Goal: Task Accomplishment & Management: Use online tool/utility

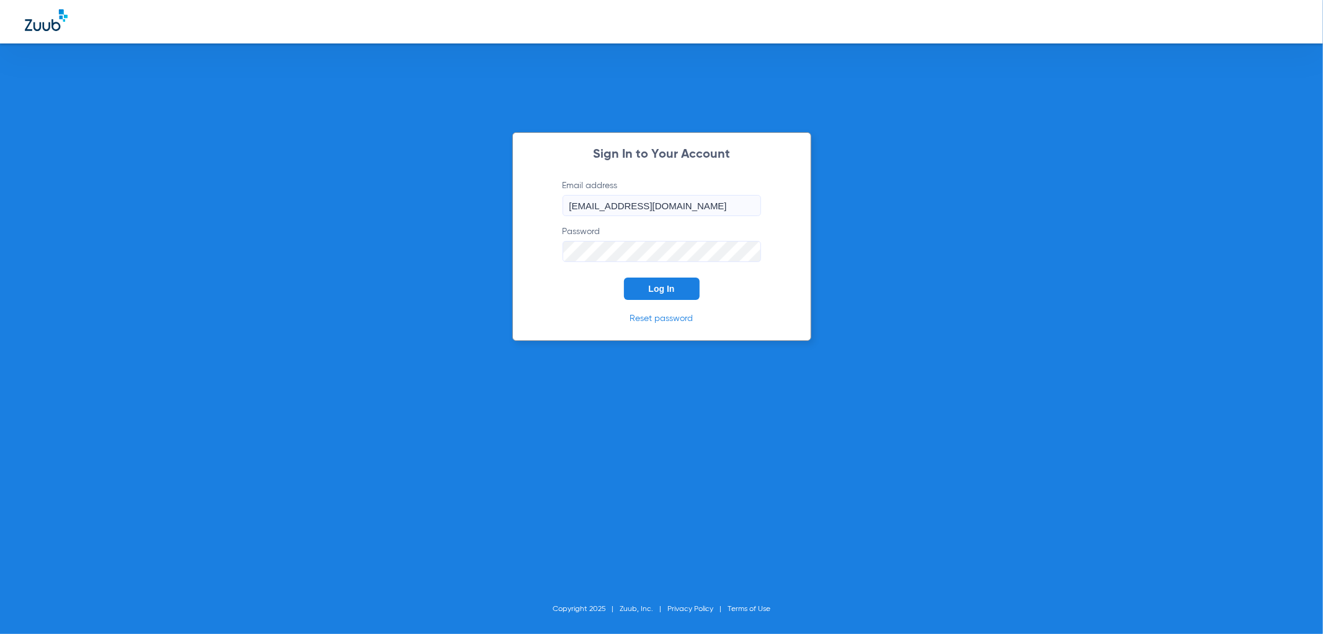
click at [671, 295] on button "Log In" at bounding box center [662, 288] width 76 height 22
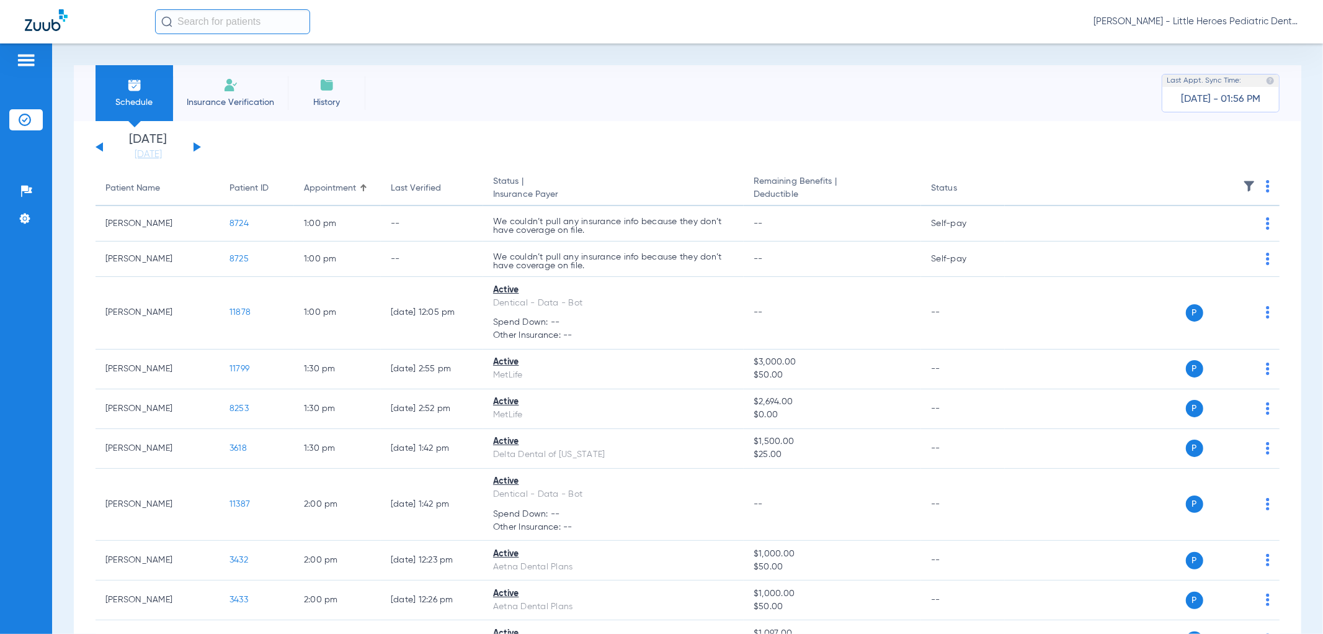
click at [197, 146] on button at bounding box center [197, 146] width 7 height 9
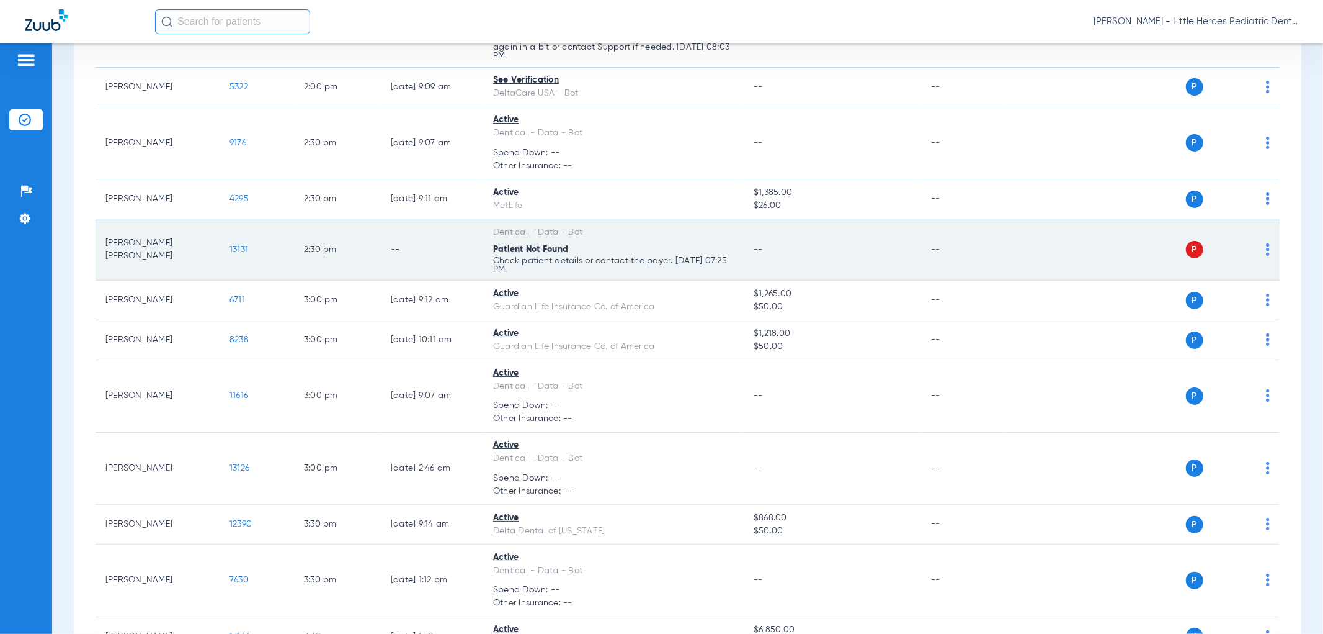
scroll to position [1031, 0]
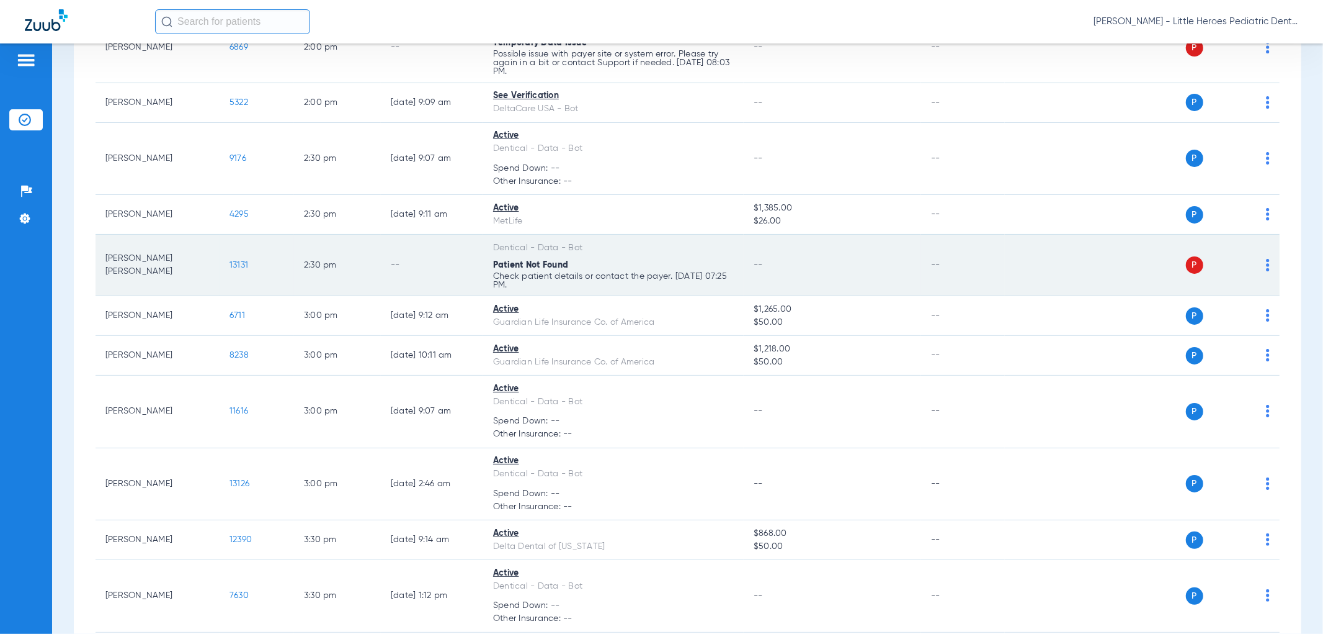
click at [1255, 266] on div "P S" at bounding box center [1137, 264] width 265 height 17
click at [1266, 267] on img at bounding box center [1268, 265] width 4 height 12
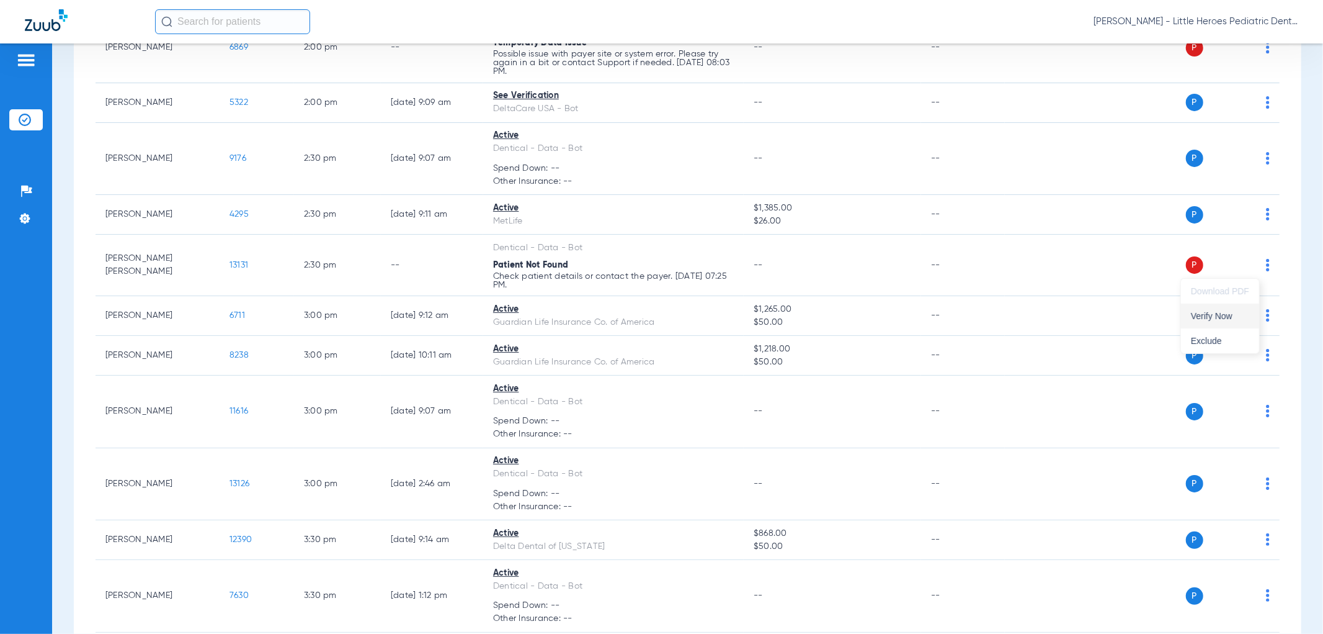
click at [1206, 321] on button "Verify Now" at bounding box center [1220, 315] width 78 height 25
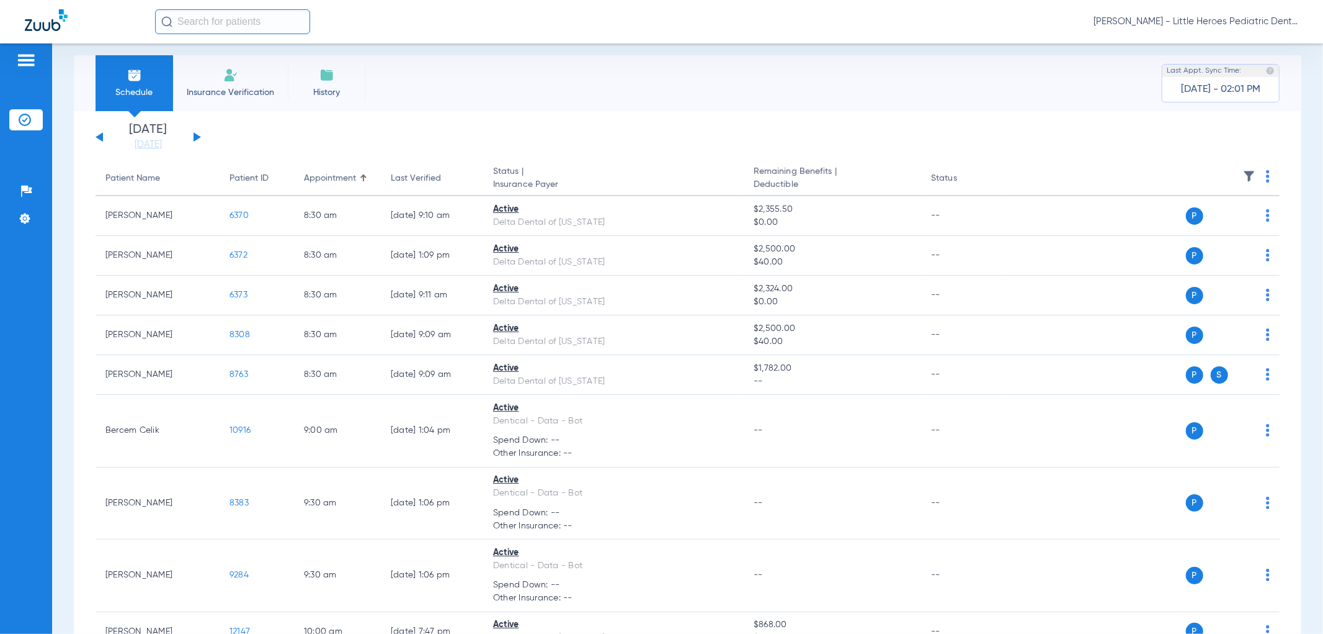
scroll to position [0, 0]
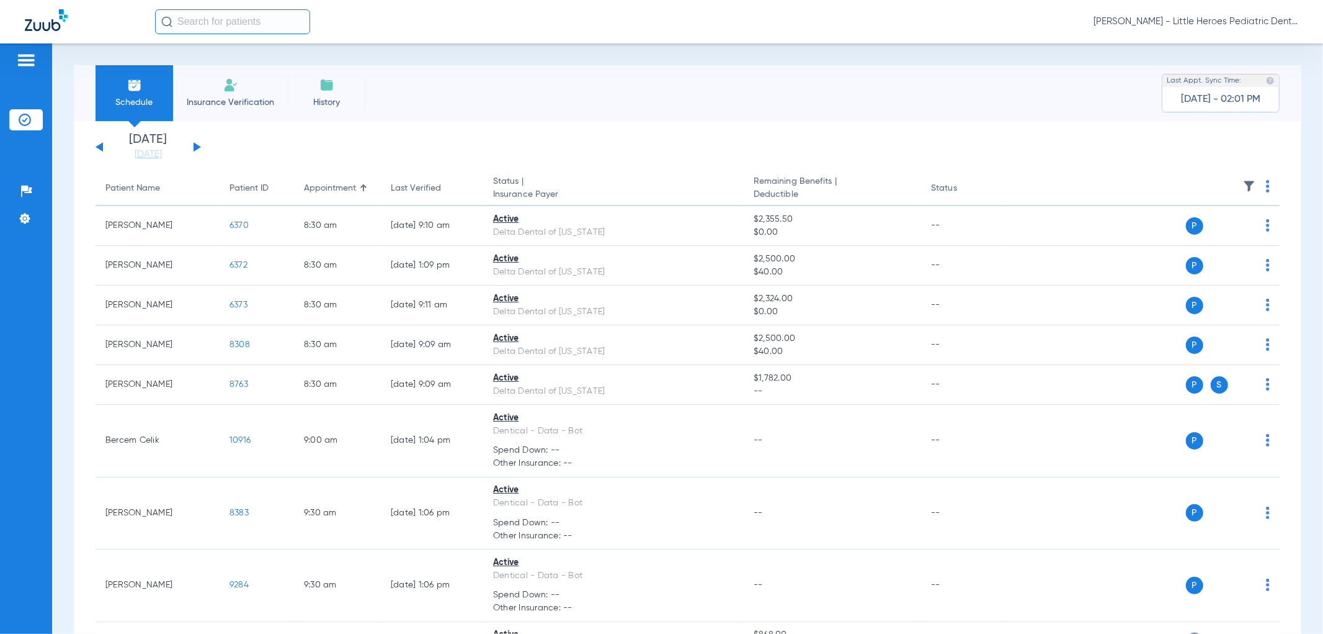
click at [195, 147] on button at bounding box center [197, 146] width 7 height 9
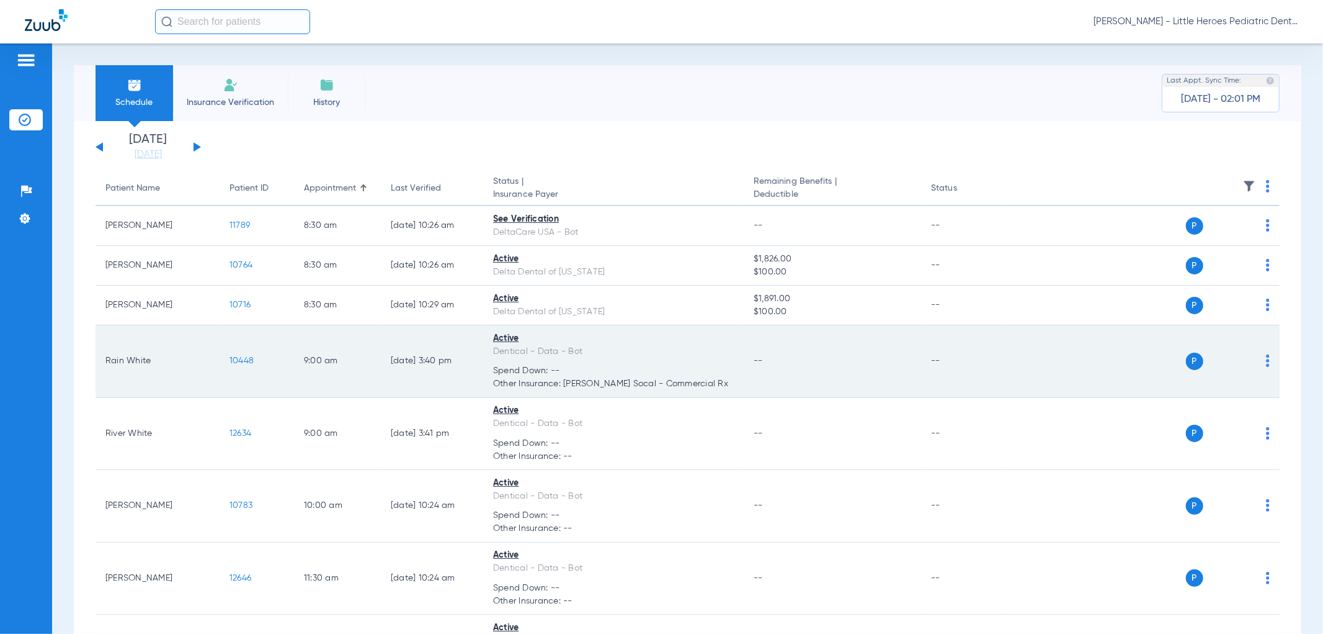
click at [1266, 362] on img at bounding box center [1268, 360] width 4 height 12
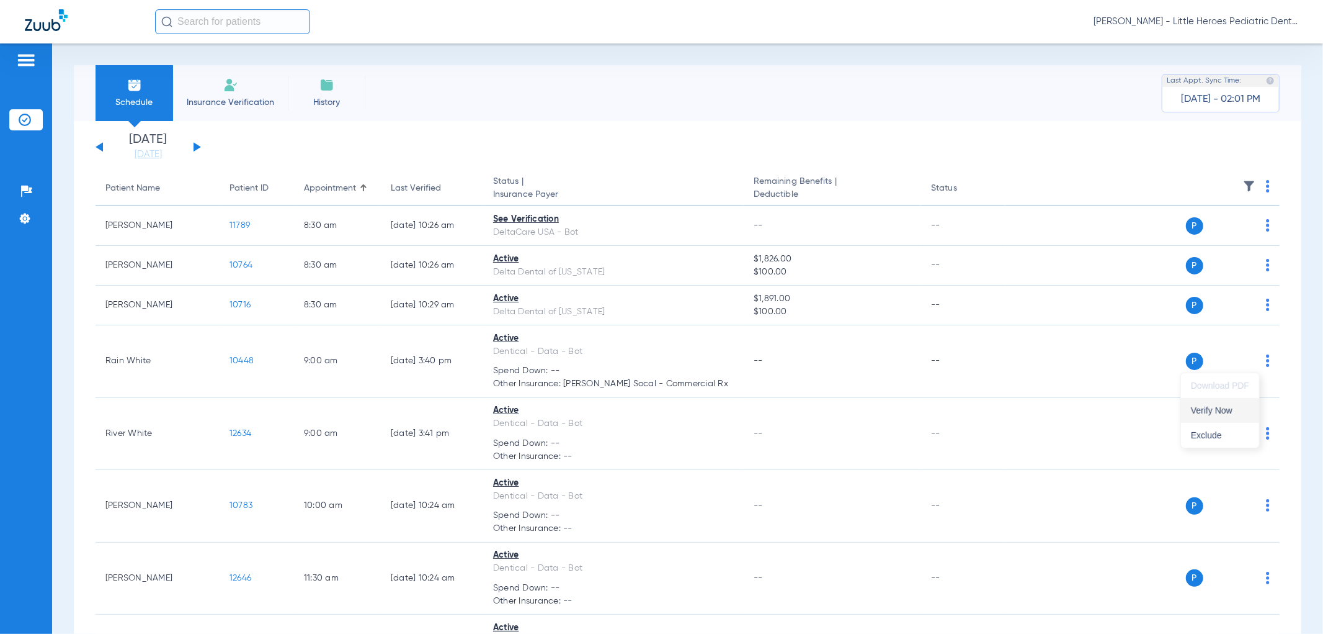
click at [1234, 416] on button "Verify Now" at bounding box center [1220, 410] width 78 height 25
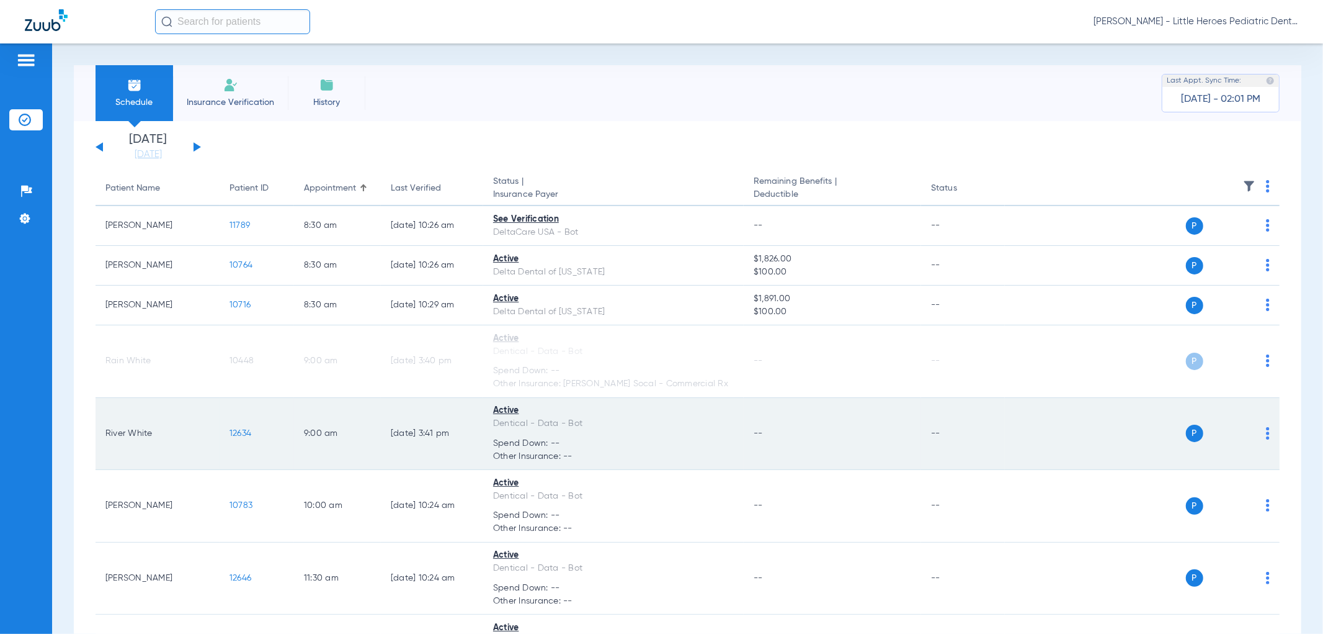
click at [1254, 438] on div "P S" at bounding box center [1137, 432] width 265 height 17
click at [1266, 432] on img at bounding box center [1268, 433] width 4 height 12
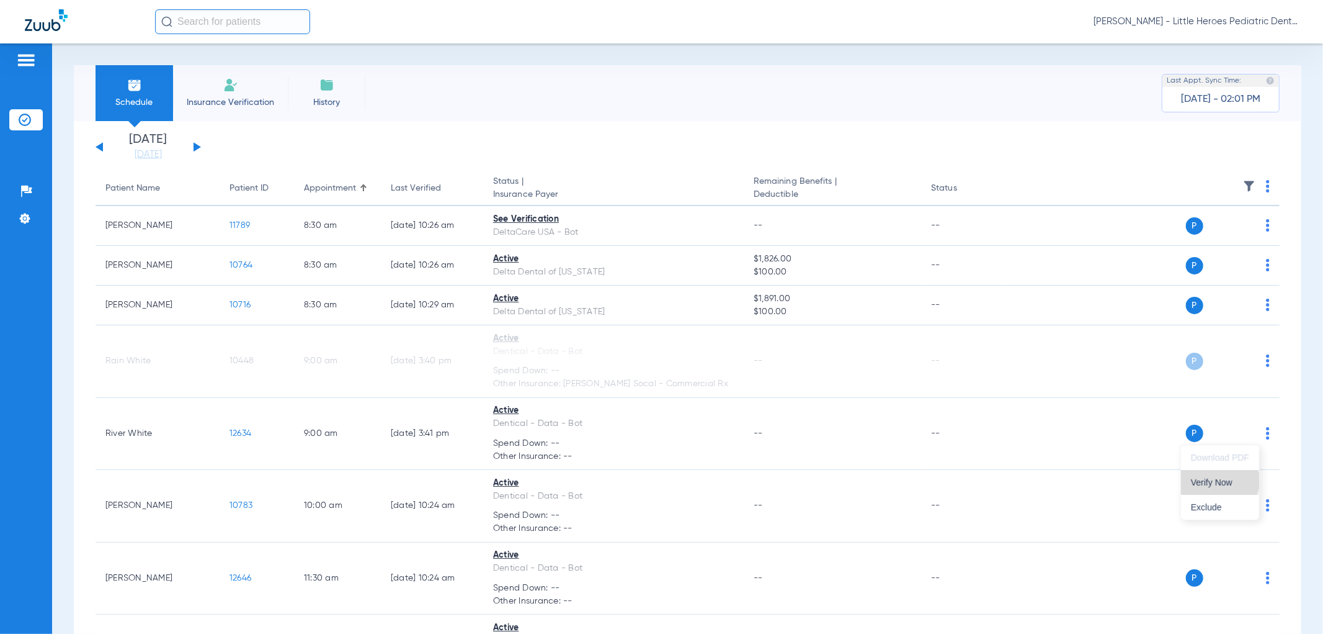
click at [1216, 481] on span "Verify Now" at bounding box center [1220, 482] width 58 height 9
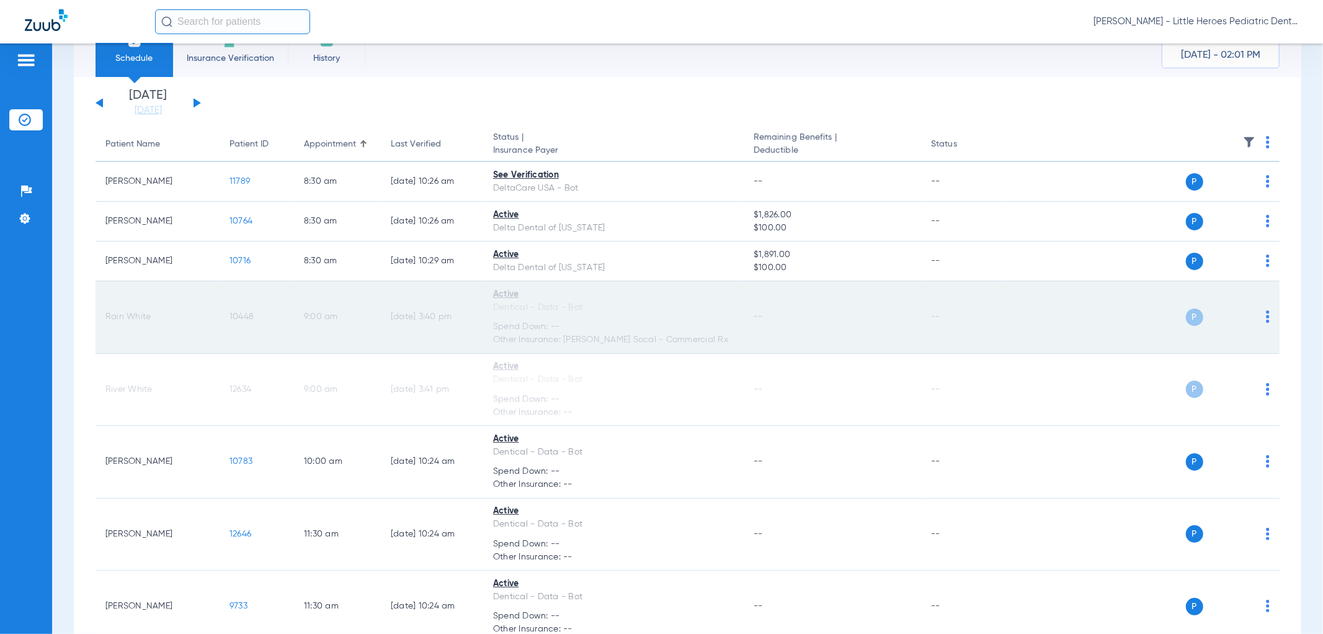
scroll to position [69, 0]
